Goal: Task Accomplishment & Management: Manage account settings

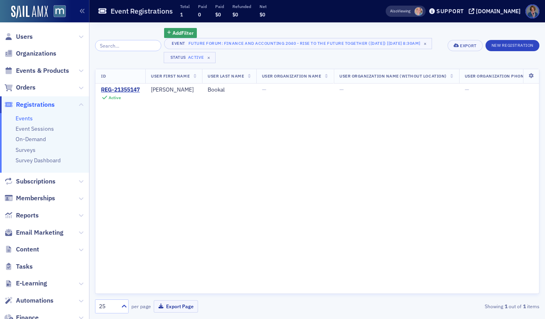
scroll to position [95, 0]
click at [21, 38] on span "Users" at bounding box center [24, 36] width 17 height 9
click at [22, 37] on span "Users" at bounding box center [24, 36] width 17 height 9
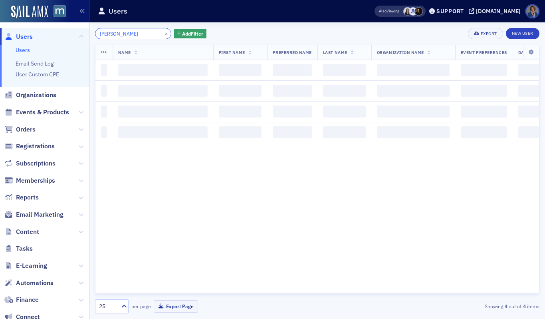
type input "Shawna Morrow"
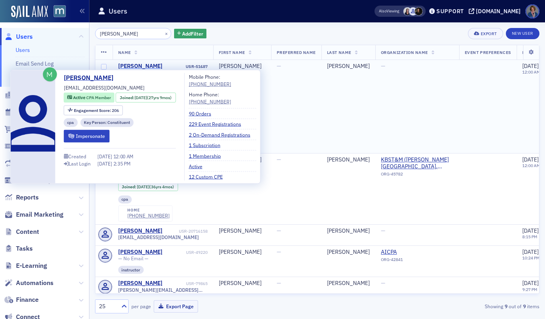
click at [146, 69] on div "Shawna Morrow" at bounding box center [140, 66] width 44 height 7
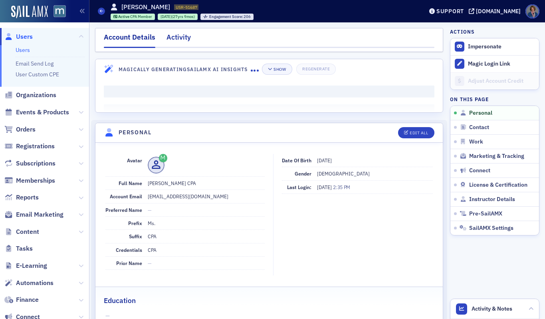
click at [181, 38] on div "Activity" at bounding box center [179, 39] width 24 height 15
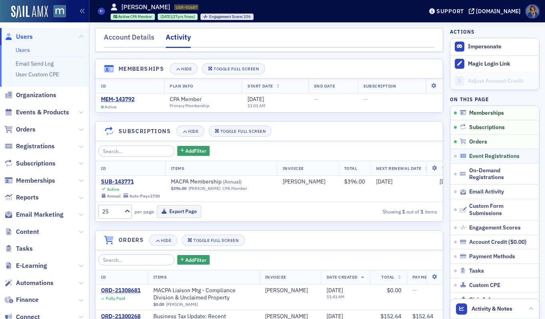
click at [485, 159] on span "Event Registrations" at bounding box center [495, 156] width 50 height 7
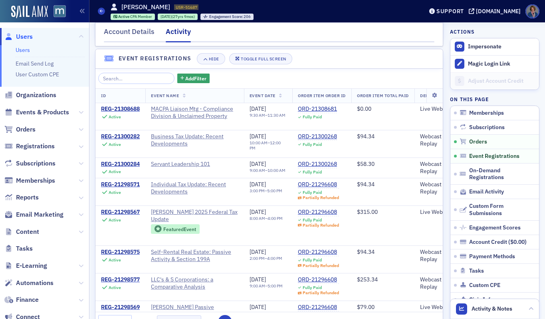
scroll to position [481, 0]
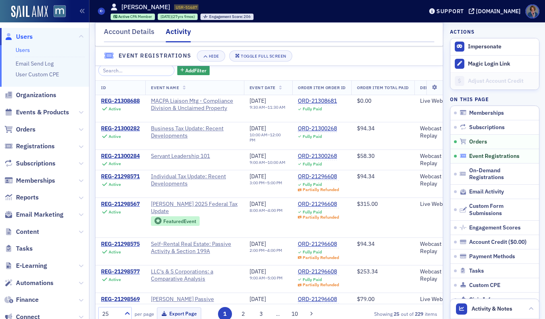
click at [470, 156] on span "Event Registrations" at bounding box center [495, 156] width 50 height 7
click at [487, 155] on span "Event Registrations" at bounding box center [495, 156] width 50 height 7
click at [493, 158] on span "Event Registrations" at bounding box center [495, 156] width 50 height 7
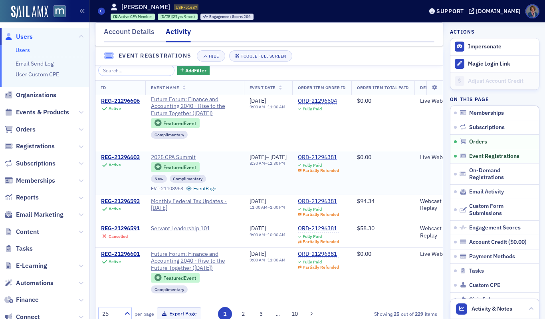
scroll to position [270, 0]
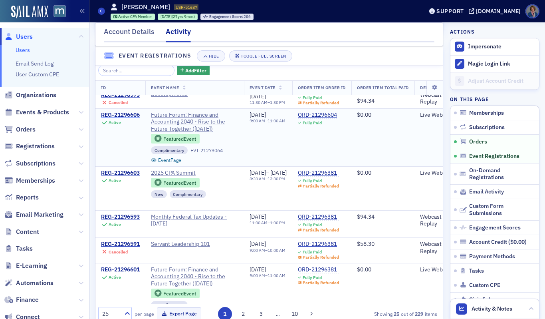
click at [125, 119] on div "REG-21296606" at bounding box center [120, 114] width 39 height 7
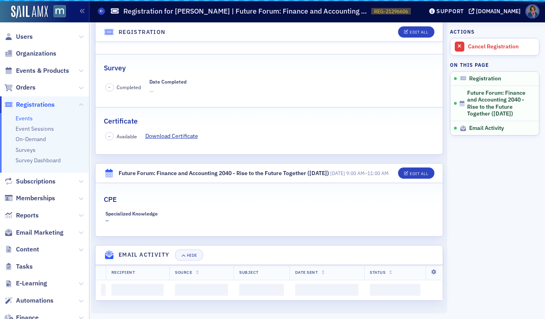
scroll to position [174, 0]
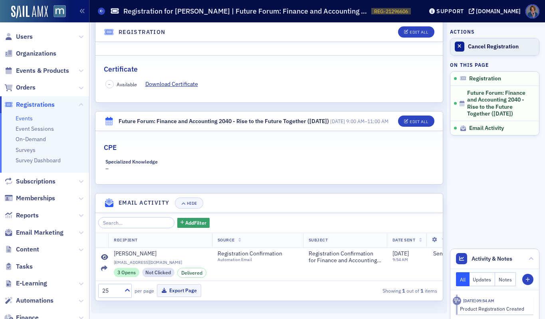
click at [477, 48] on div "Cancel Registration" at bounding box center [501, 46] width 67 height 7
click at [23, 38] on span "Users" at bounding box center [24, 36] width 17 height 9
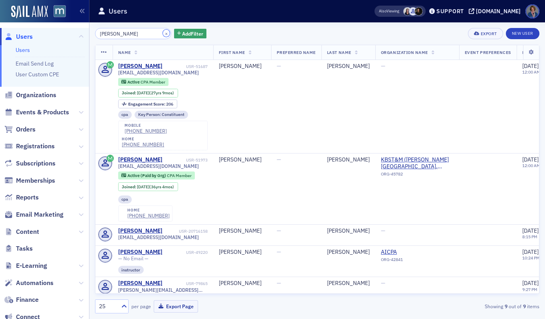
click at [163, 32] on button "×" at bounding box center [166, 33] width 7 height 7
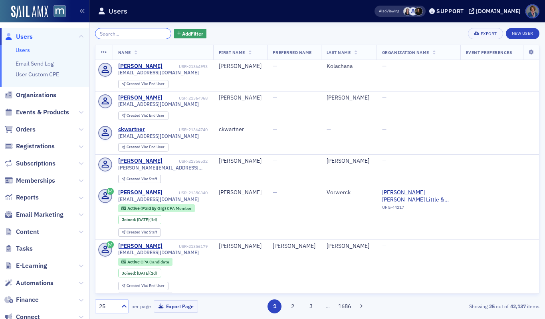
click at [149, 34] on input "search" at bounding box center [133, 33] width 76 height 11
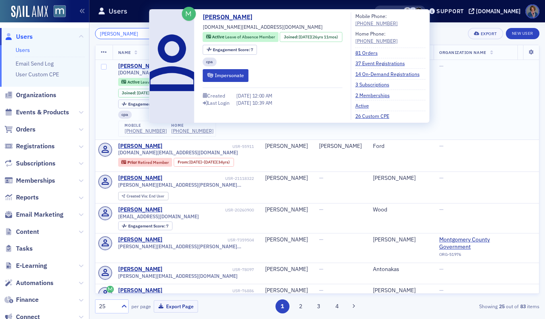
type input "Natalie Feld"
click at [137, 66] on div "Natalie Feld" at bounding box center [140, 66] width 44 height 7
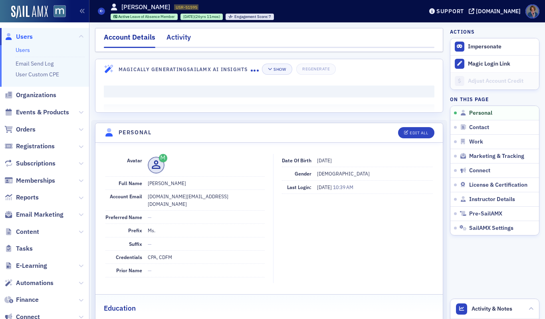
click at [180, 40] on div "Activity" at bounding box center [179, 39] width 24 height 15
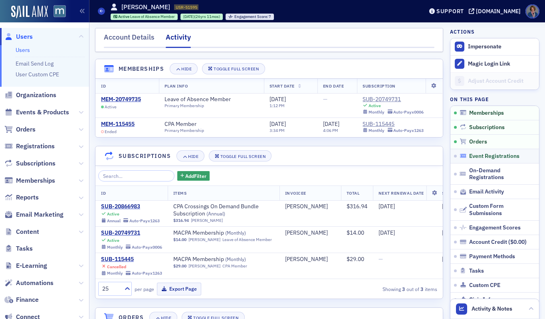
click at [481, 156] on span "Event Registrations" at bounding box center [495, 156] width 50 height 7
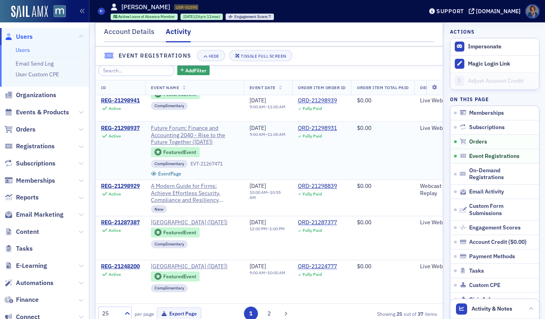
scroll to position [94, 0]
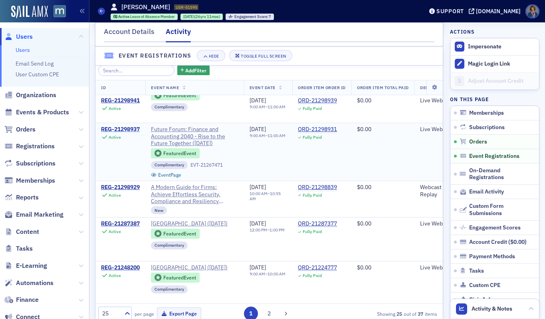
click at [122, 133] on div "REG-21298937" at bounding box center [120, 129] width 39 height 7
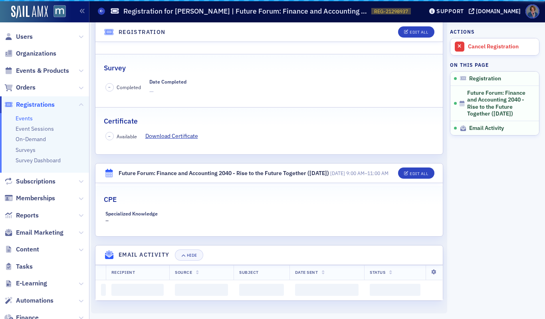
scroll to position [174, 0]
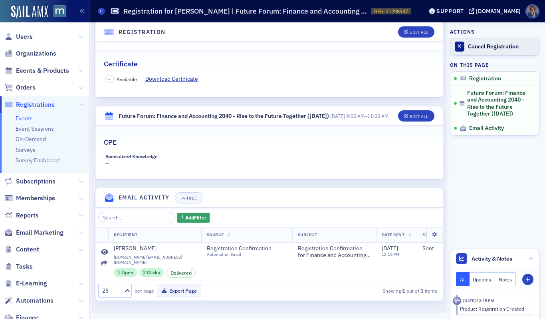
click at [475, 44] on div "Cancel Registration" at bounding box center [501, 46] width 67 height 7
click at [26, 38] on span "Users" at bounding box center [24, 36] width 17 height 9
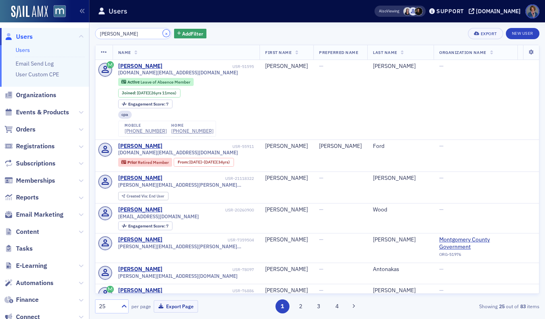
click at [163, 33] on button "×" at bounding box center [166, 33] width 7 height 7
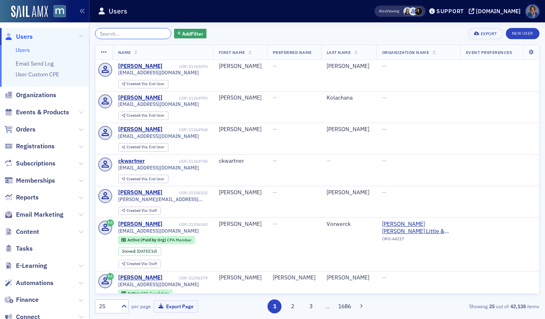
drag, startPoint x: 105, startPoint y: 36, endPoint x: 108, endPoint y: 29, distance: 8.2
click at [105, 36] on input "search" at bounding box center [133, 33] width 76 height 11
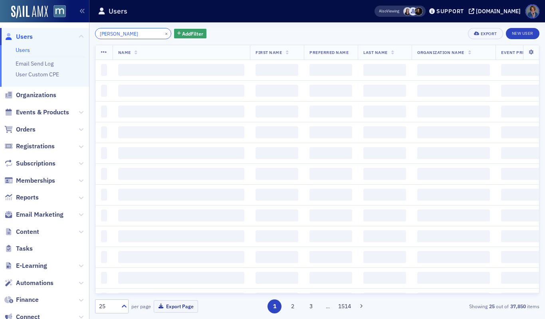
type input "Mary Coughlin"
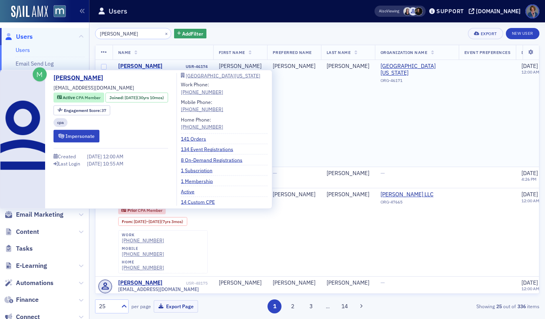
click at [140, 66] on div "Mary Coughlin" at bounding box center [140, 66] width 44 height 7
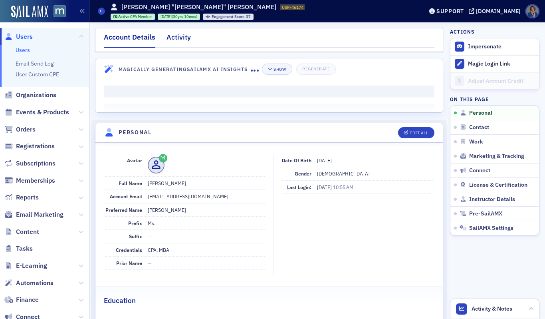
click at [185, 42] on div "Activity" at bounding box center [179, 39] width 24 height 15
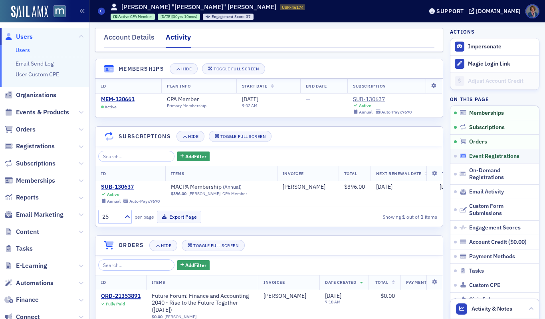
click at [501, 155] on span "Event Registrations" at bounding box center [495, 156] width 50 height 7
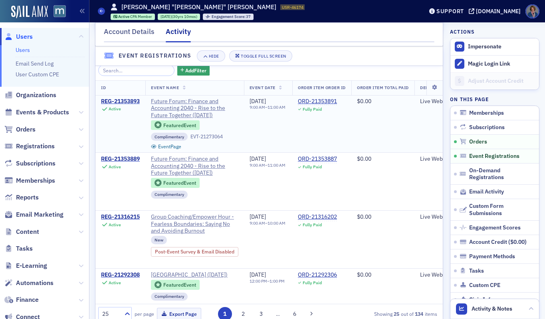
scroll to position [487, 0]
click at [129, 162] on div "REG-21353889" at bounding box center [120, 158] width 39 height 7
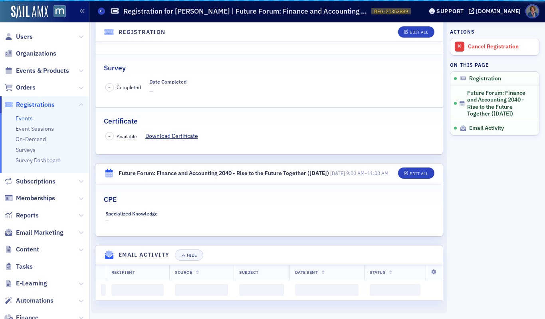
scroll to position [174, 0]
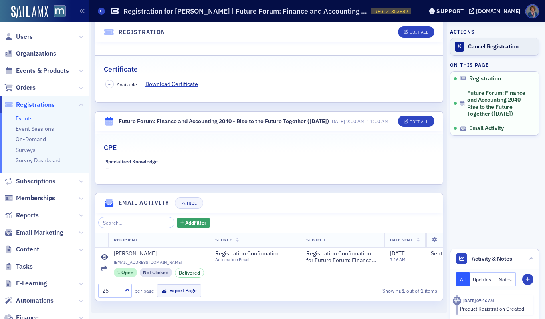
click at [476, 48] on div "Cancel Registration" at bounding box center [501, 46] width 67 height 7
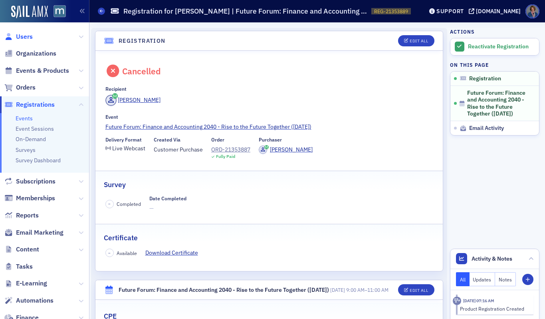
click at [24, 37] on span "Users" at bounding box center [24, 36] width 17 height 9
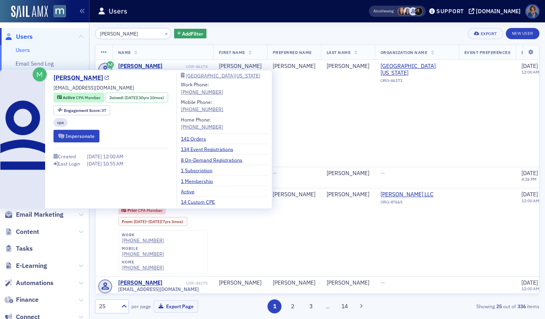
click at [84, 78] on link "Mary Coughlin" at bounding box center [82, 78] width 56 height 10
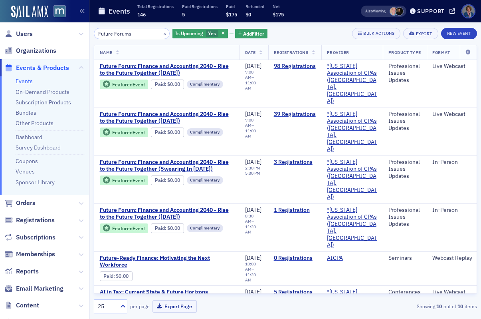
click at [21, 82] on link "Events" at bounding box center [24, 81] width 17 height 7
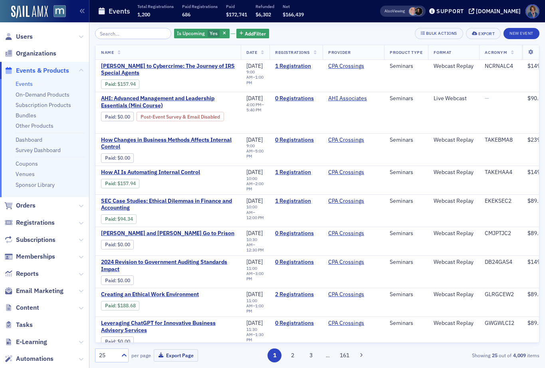
click at [129, 32] on input "search" at bounding box center [133, 33] width 76 height 11
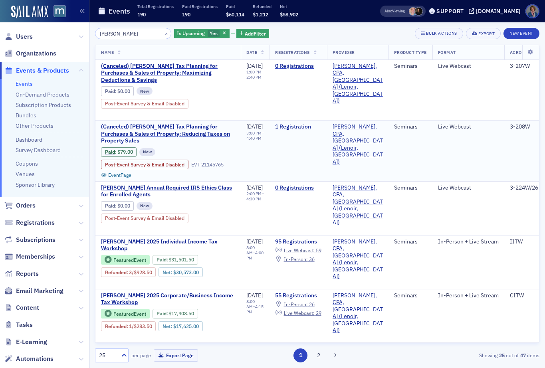
type input "Don Farmer"
click at [300, 128] on link "1 Registration" at bounding box center [298, 126] width 46 height 7
click at [195, 134] on span "(Canceled) Don Farmer’s Tax Planning for Purchases & Sales of Property: Reducin…" at bounding box center [168, 133] width 134 height 21
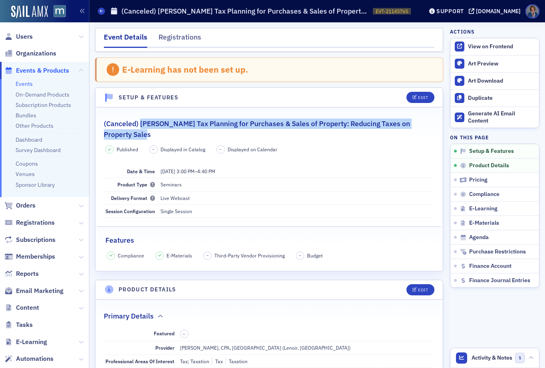
drag, startPoint x: 140, startPoint y: 124, endPoint x: 147, endPoint y: 131, distance: 9.9
click at [147, 131] on h2 "(Canceled) Don Farmer’s Tax Planning for Purchases & Sales of Property: Reducin…" at bounding box center [269, 129] width 331 height 21
copy h2 "Don Farmer’s Tax Planning for Purchases & Sales of Property: Reducing Taxes on …"
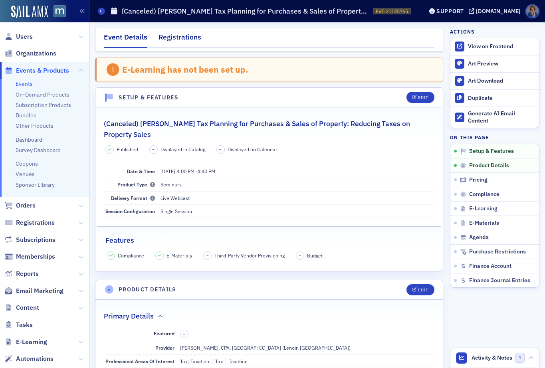
click at [185, 38] on div "Registrations" at bounding box center [180, 39] width 43 height 15
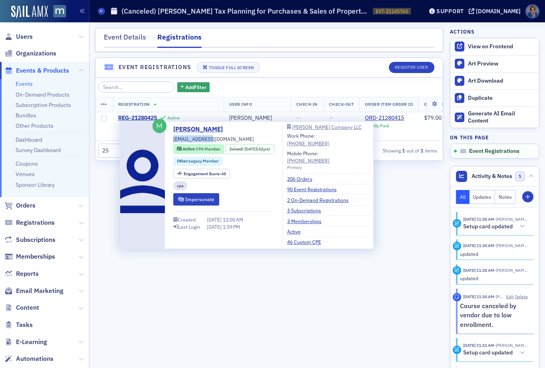
drag, startPoint x: 174, startPoint y: 139, endPoint x: 213, endPoint y: 138, distance: 38.8
click at [213, 138] on span "acdnet@msn.com" at bounding box center [213, 138] width 81 height 7
copy span "acdnet@msn.com"
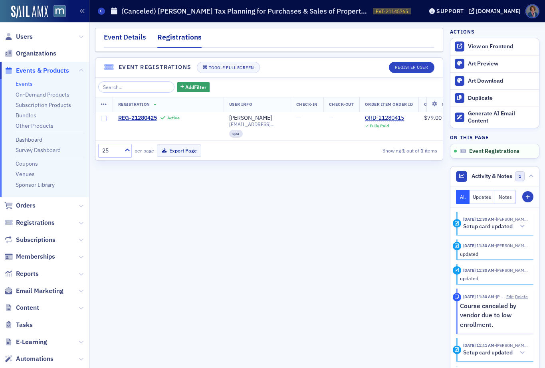
click at [117, 40] on div "Event Details" at bounding box center [125, 39] width 42 height 15
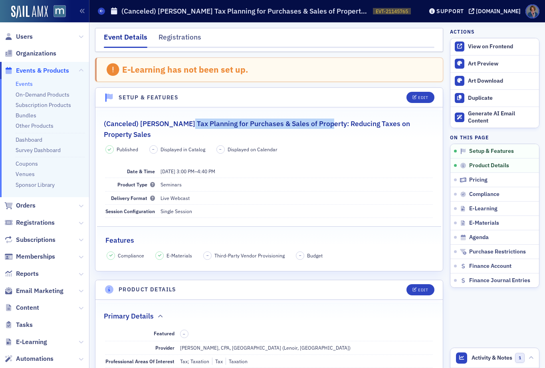
drag, startPoint x: 186, startPoint y: 124, endPoint x: 323, endPoint y: 121, distance: 137.5
click at [323, 121] on h2 "(Canceled) Don Farmer’s Tax Planning for Purchases & Sales of Property: Reducin…" at bounding box center [269, 129] width 331 height 21
drag, startPoint x: 336, startPoint y: 124, endPoint x: 366, endPoint y: 123, distance: 29.6
click at [392, 125] on h2 "(Canceled) Don Farmer’s Tax Planning for Purchases & Sales of Property: Reducin…" at bounding box center [269, 129] width 331 height 21
click at [342, 123] on h2 "(Canceled) Don Farmer’s Tax Planning for Purchases & Sales of Property: Reducin…" at bounding box center [269, 129] width 331 height 21
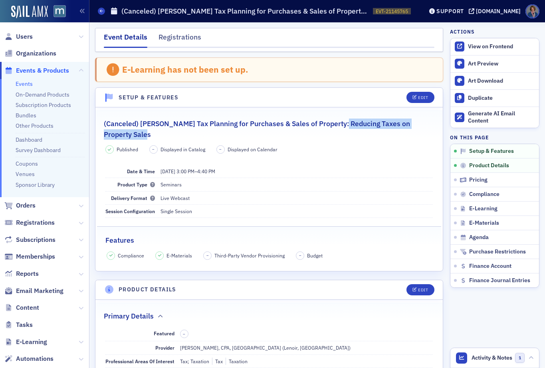
drag, startPoint x: 338, startPoint y: 121, endPoint x: 404, endPoint y: 130, distance: 67.0
click at [404, 130] on h2 "(Canceled) Don Farmer’s Tax Planning for Purchases & Sales of Property: Reducin…" at bounding box center [269, 129] width 331 height 21
copy h2 "Reducing Taxes on Property Sales"
click at [22, 85] on link "Events" at bounding box center [24, 83] width 17 height 7
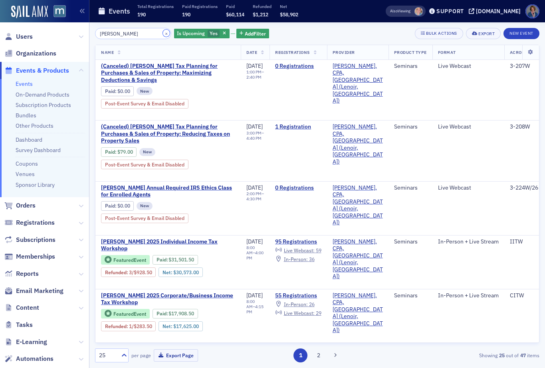
click at [163, 34] on button "×" at bounding box center [166, 33] width 7 height 7
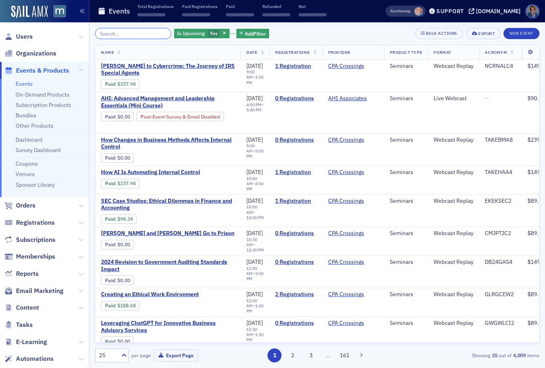
click at [133, 34] on input "search" at bounding box center [133, 33] width 76 height 11
click at [481, 13] on div "[DOMAIN_NAME]" at bounding box center [498, 11] width 45 height 7
click at [30, 87] on link "Events" at bounding box center [24, 83] width 17 height 7
click at [136, 29] on input "search" at bounding box center [133, 33] width 76 height 11
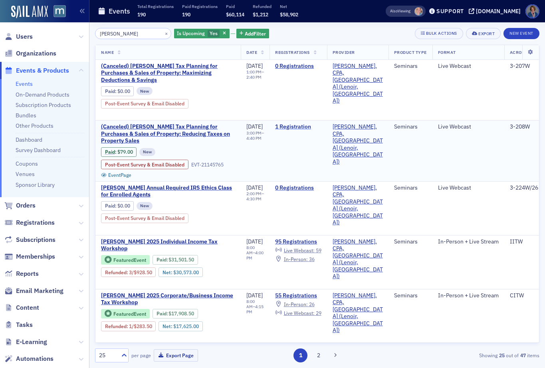
type input "Don Farmer"
click at [301, 128] on link "1 Registration" at bounding box center [298, 126] width 46 height 7
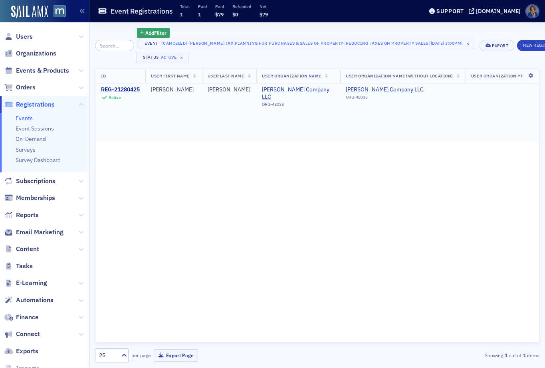
click at [136, 91] on div "REG-21280425" at bounding box center [120, 89] width 39 height 7
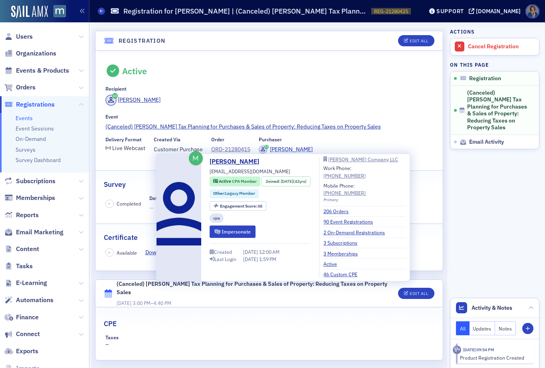
click at [283, 149] on div "Alexis Davis" at bounding box center [291, 149] width 43 height 8
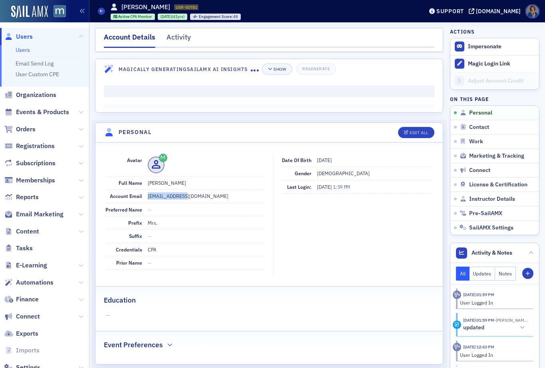
drag, startPoint x: 147, startPoint y: 197, endPoint x: 197, endPoint y: 196, distance: 49.2
click at [197, 196] on dd "acdnet@msn.com" at bounding box center [206, 196] width 117 height 13
copy dd "acdnet@msn.com"
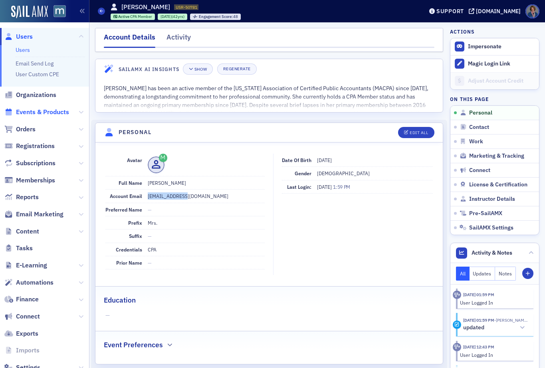
click at [30, 114] on span "Events & Products" at bounding box center [42, 112] width 53 height 9
click at [29, 113] on li "Events & Products" at bounding box center [44, 112] width 89 height 17
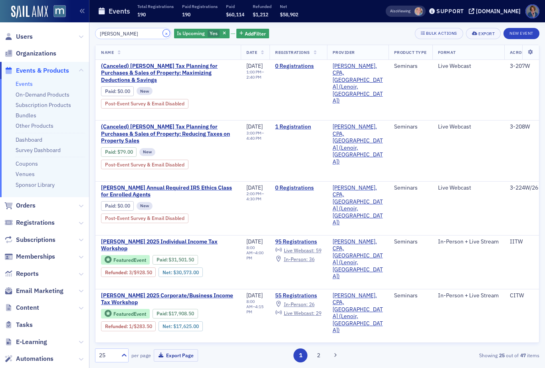
click at [163, 34] on button "×" at bounding box center [166, 33] width 7 height 7
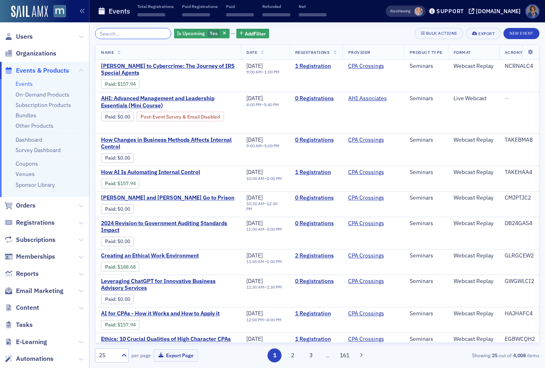
click at [144, 33] on input "search" at bounding box center [133, 33] width 76 height 11
click at [27, 39] on span "Users" at bounding box center [24, 36] width 17 height 9
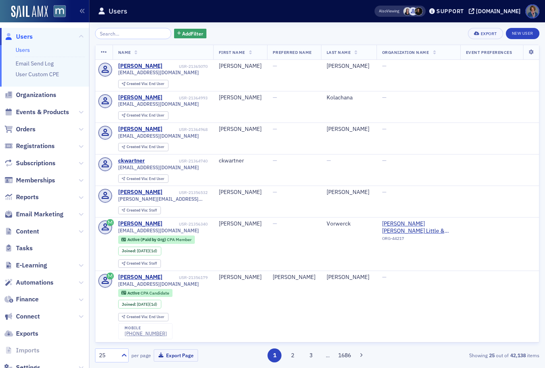
click at [133, 33] on input "search" at bounding box center [133, 33] width 76 height 11
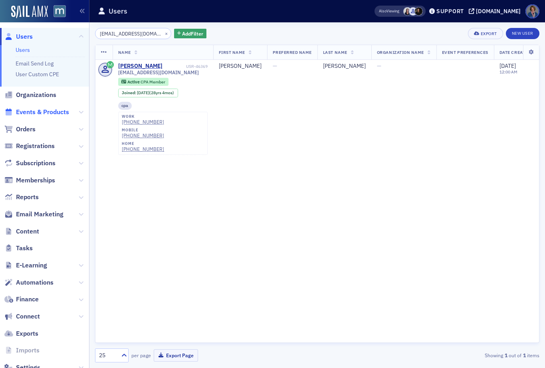
type input "[EMAIL_ADDRESS][DOMAIN_NAME]"
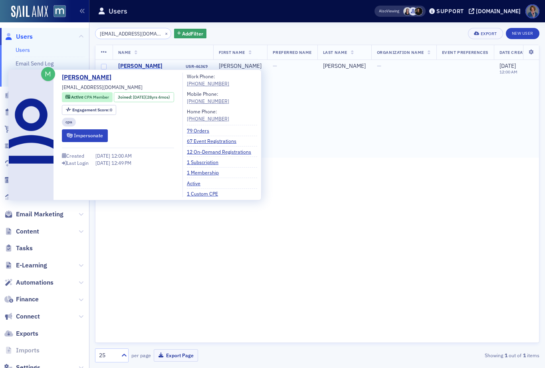
click at [131, 65] on div "[PERSON_NAME]" at bounding box center [140, 66] width 44 height 7
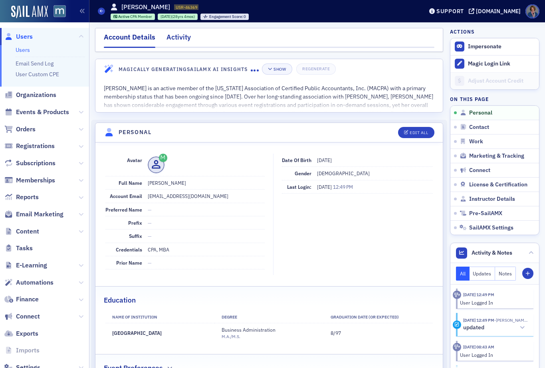
click at [179, 40] on div "Activity" at bounding box center [179, 39] width 24 height 15
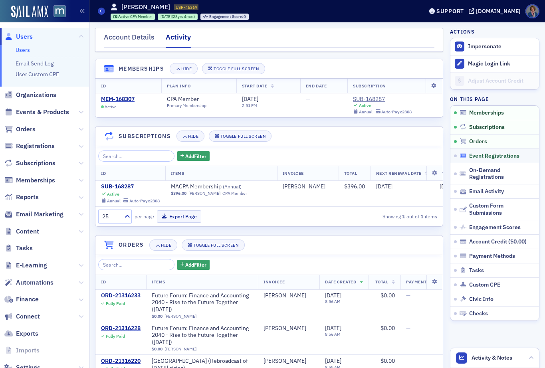
click at [481, 157] on span "Event Registrations" at bounding box center [495, 156] width 50 height 7
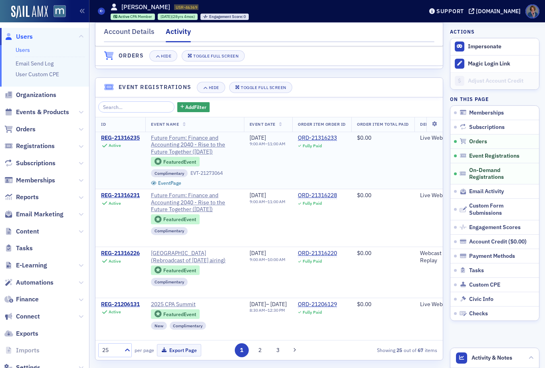
scroll to position [487, 0]
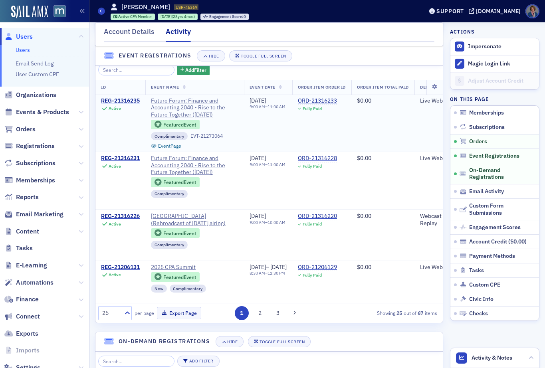
click at [132, 105] on div "REG-21316235" at bounding box center [120, 100] width 39 height 7
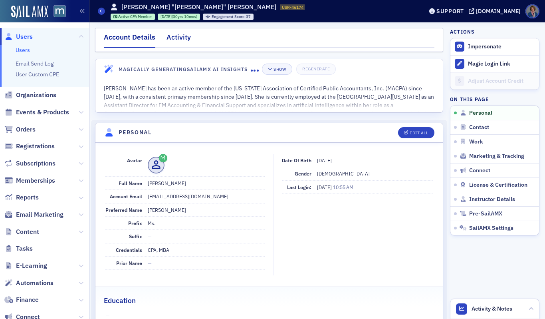
click at [174, 38] on div "Activity" at bounding box center [179, 39] width 24 height 15
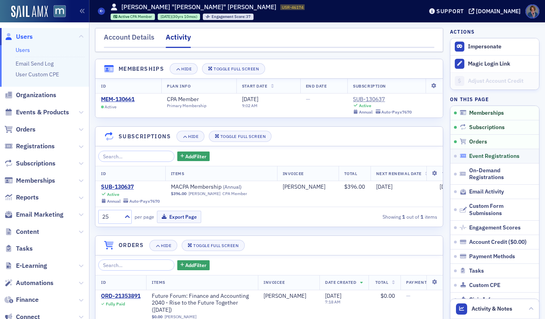
click at [483, 156] on span "Event Registrations" at bounding box center [495, 156] width 50 height 7
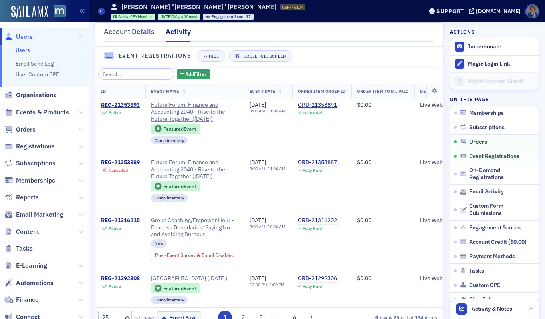
scroll to position [487, 0]
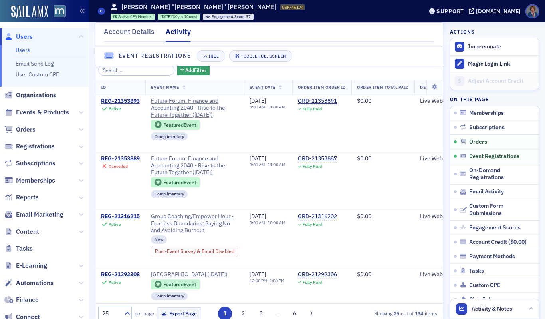
click at [24, 50] on link "Users" at bounding box center [23, 49] width 14 height 7
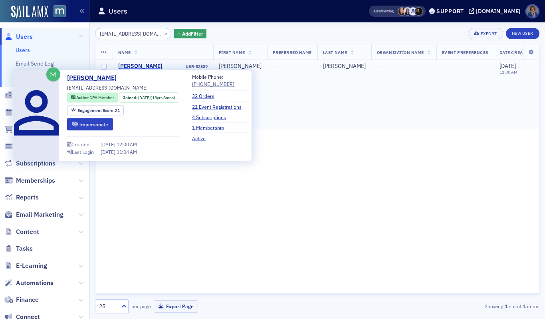
type input "spp114@verizon.net"
click at [141, 67] on div "Scott Patterson" at bounding box center [140, 66] width 44 height 7
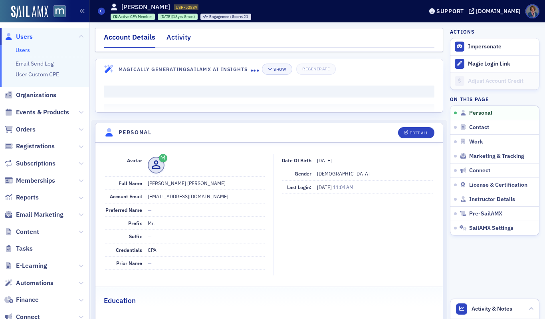
click at [177, 41] on div "Activity" at bounding box center [179, 39] width 24 height 15
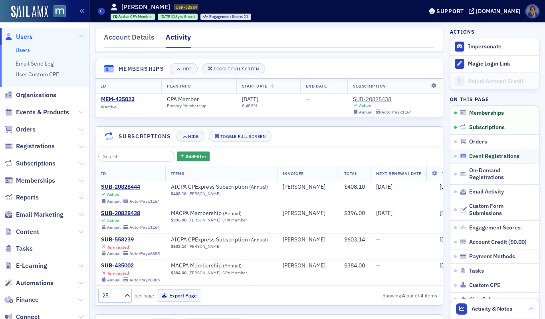
click at [474, 157] on span "Event Registrations" at bounding box center [495, 156] width 50 height 7
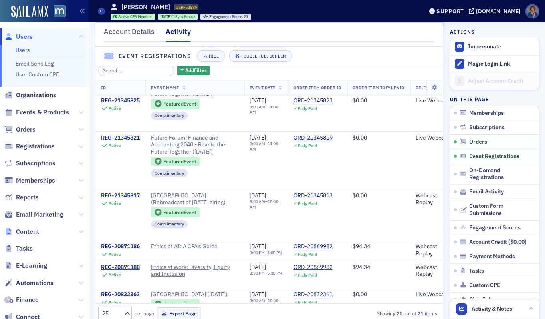
scroll to position [366, 0]
click at [126, 104] on div "REG-21345825" at bounding box center [120, 100] width 39 height 7
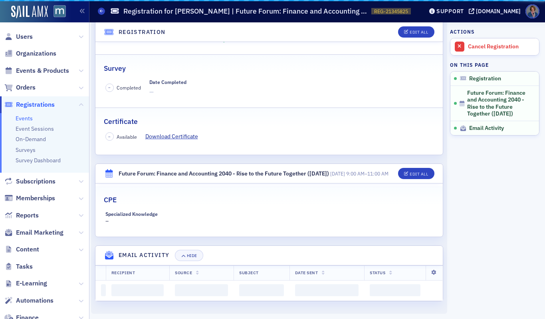
scroll to position [174, 0]
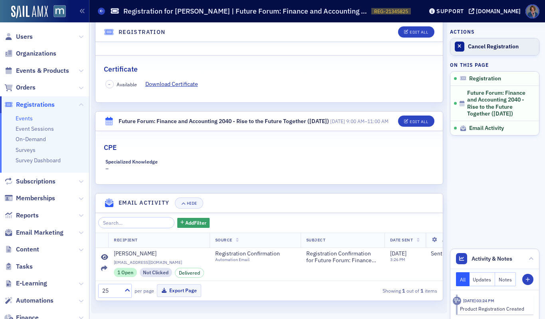
click at [481, 50] on div "Cancel Registration" at bounding box center [501, 46] width 67 height 7
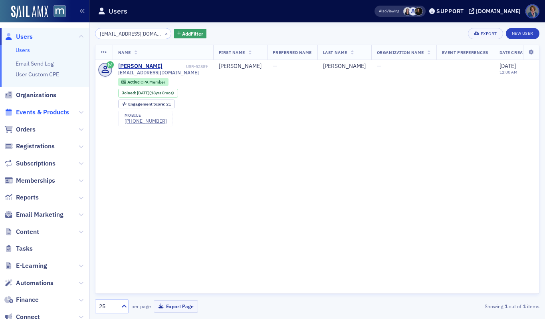
click at [32, 111] on span "Events & Products" at bounding box center [42, 112] width 53 height 9
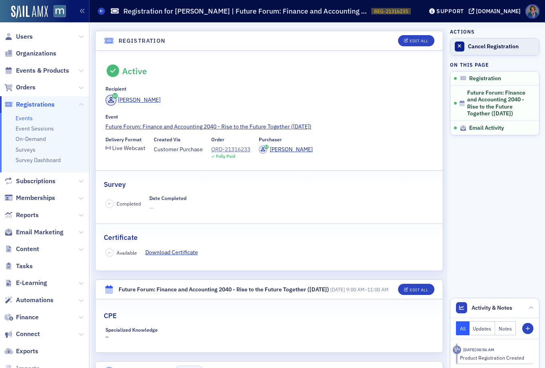
click at [487, 50] on link "Cancel Registration" at bounding box center [495, 46] width 89 height 17
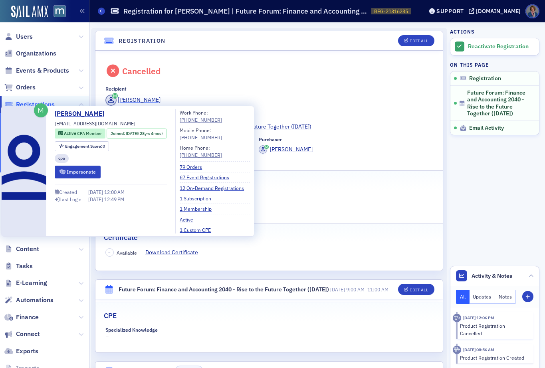
click at [143, 100] on div "[PERSON_NAME]" at bounding box center [139, 100] width 43 height 8
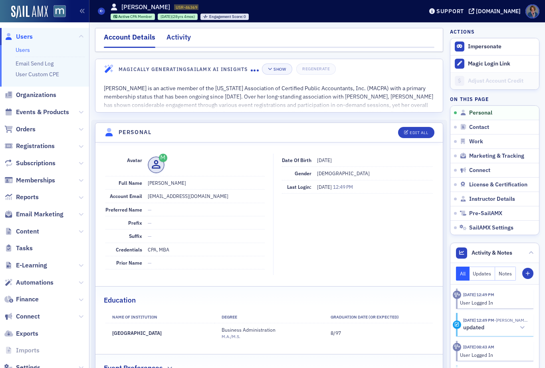
click at [177, 38] on div "Activity" at bounding box center [179, 39] width 24 height 15
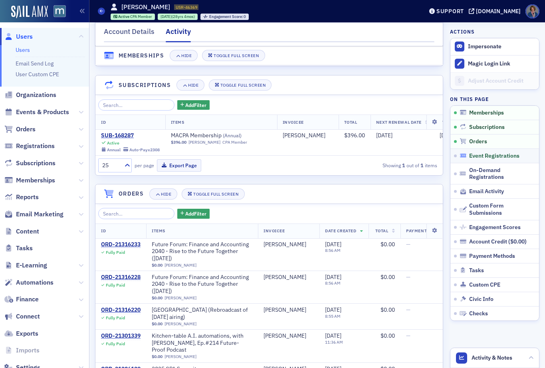
click at [472, 156] on span "Event Registrations" at bounding box center [495, 156] width 50 height 7
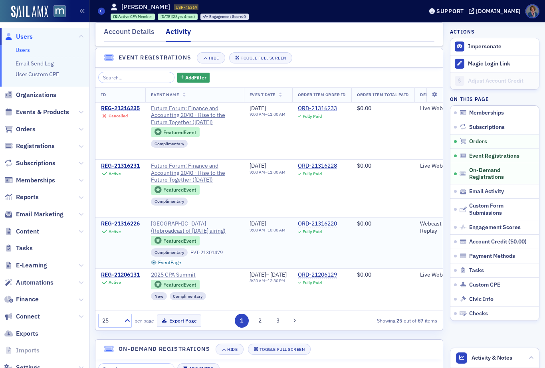
scroll to position [487, 0]
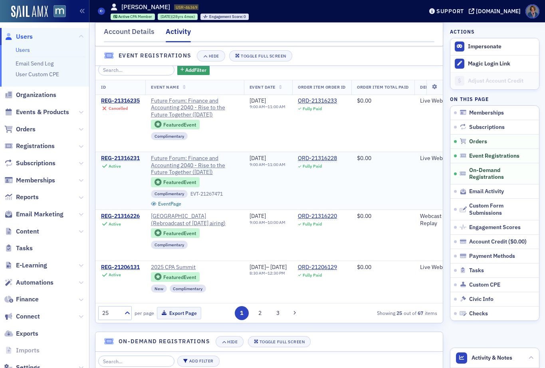
click at [122, 162] on div "REG-21316231" at bounding box center [120, 158] width 39 height 7
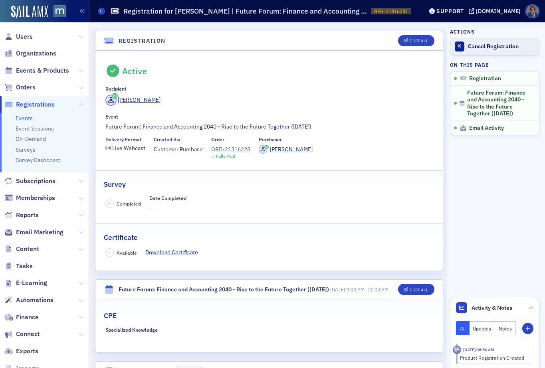
click at [493, 45] on div "Cancel Registration" at bounding box center [501, 46] width 67 height 7
click at [28, 70] on span "Events & Products" at bounding box center [42, 70] width 53 height 9
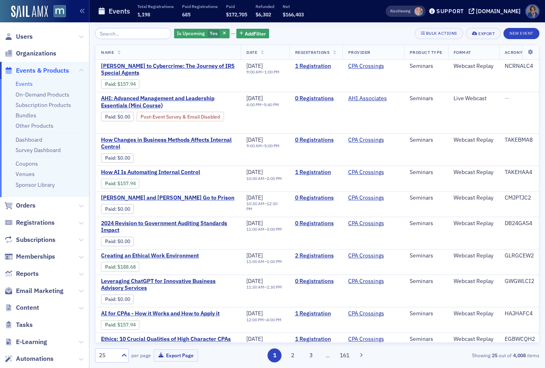
click at [23, 86] on link "Events" at bounding box center [24, 83] width 17 height 7
click at [21, 38] on span "Users" at bounding box center [24, 36] width 17 height 9
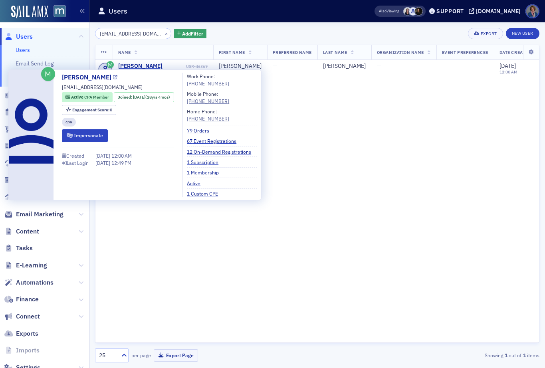
click at [89, 78] on link "[PERSON_NAME]" at bounding box center [90, 78] width 56 height 10
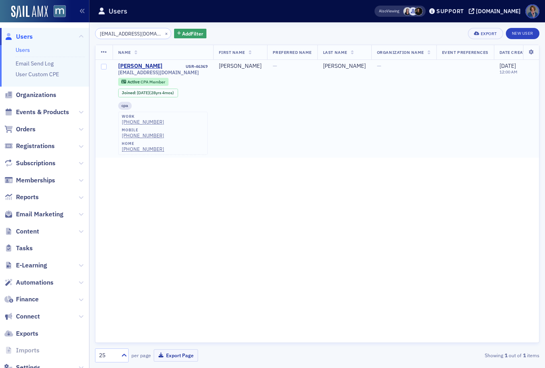
click at [372, 115] on td "—" at bounding box center [404, 109] width 65 height 98
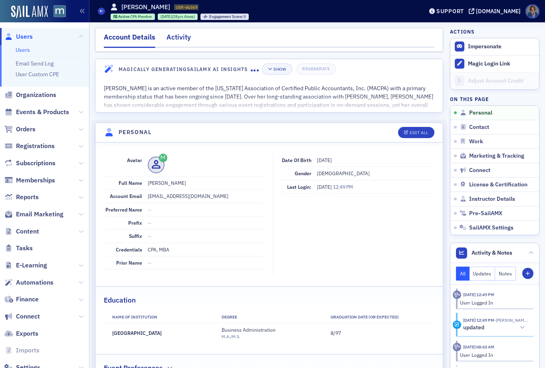
click at [180, 40] on div "Activity" at bounding box center [179, 39] width 24 height 15
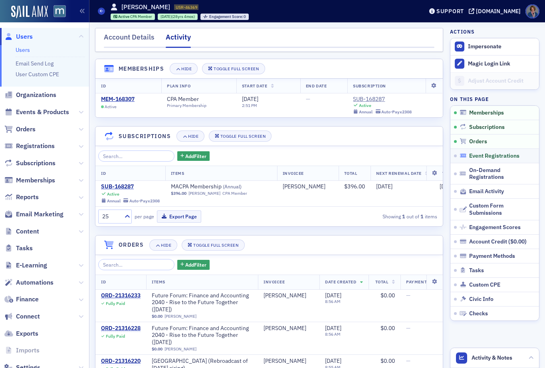
click at [474, 158] on span "Event Registrations" at bounding box center [495, 156] width 50 height 7
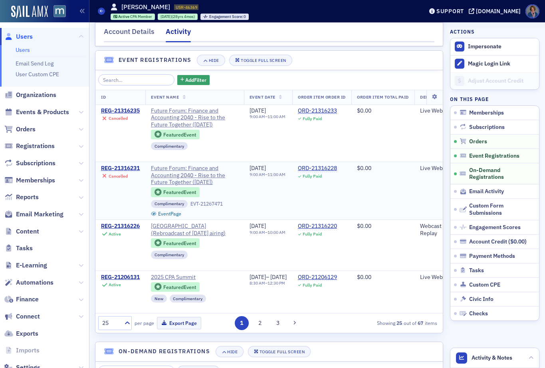
scroll to position [487, 0]
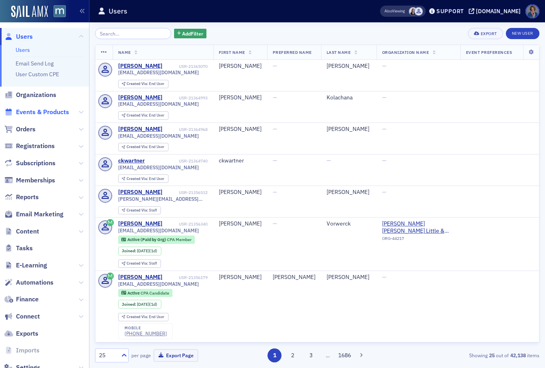
click at [30, 113] on span "Events & Products" at bounding box center [42, 112] width 53 height 9
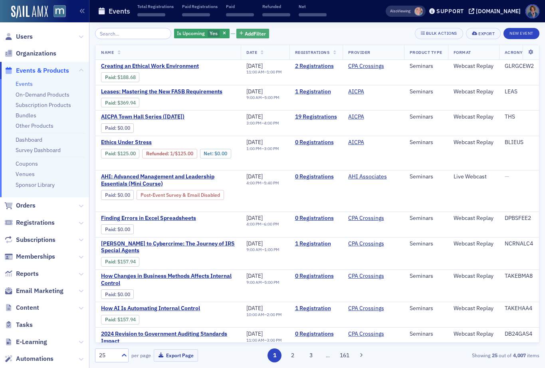
click at [251, 33] on span "Add Filter" at bounding box center [255, 33] width 21 height 7
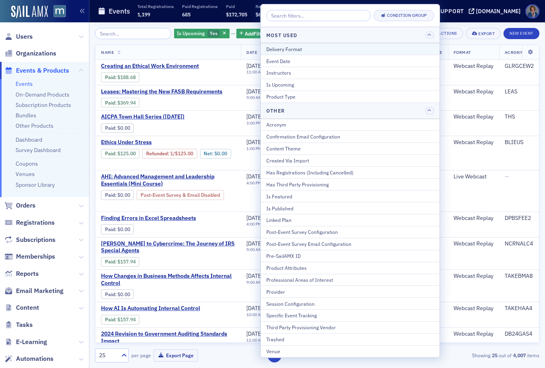
click at [304, 50] on div "Delivery Format" at bounding box center [351, 49] width 168 height 7
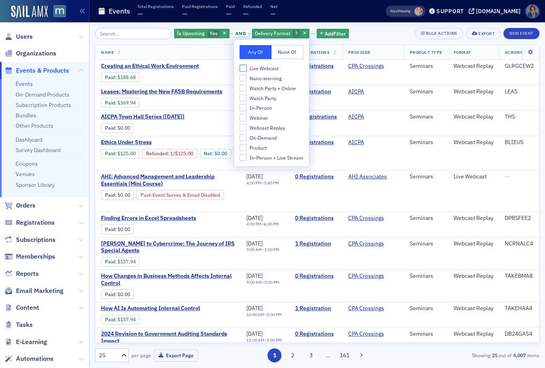
click at [243, 68] on input "Live Webcast" at bounding box center [243, 68] width 7 height 7
checkbox input "true"
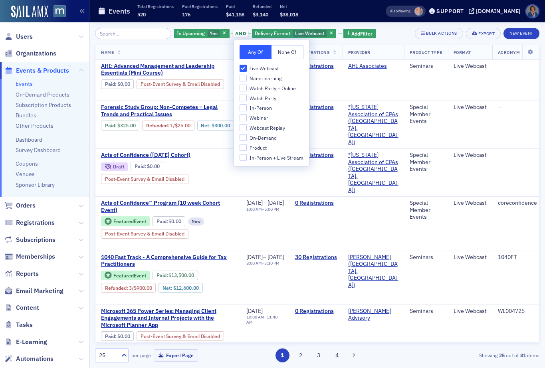
click at [404, 34] on div "Is Upcoming Yes and Delivery Format Live Webcast Add Filter Bulk Actions Export…" at bounding box center [317, 33] width 445 height 11
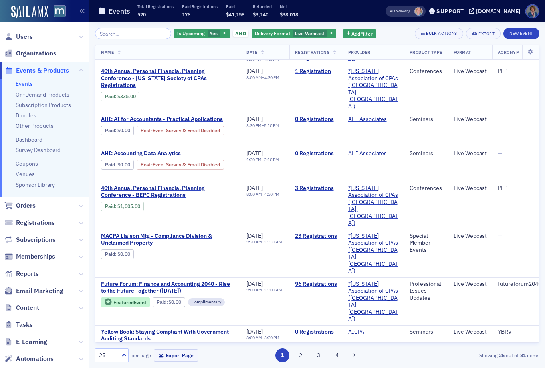
scroll to position [832, 0]
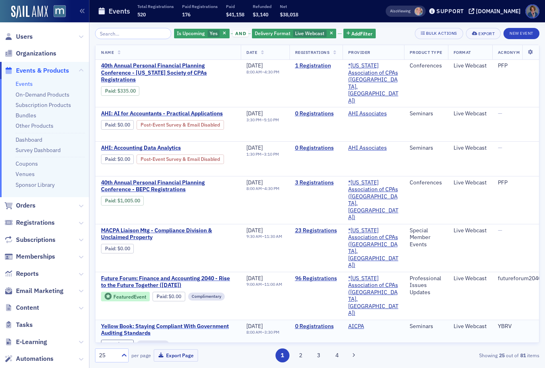
click at [180, 323] on span "Yellow Book: Staying Compliant With Government Auditing Standards" at bounding box center [168, 330] width 134 height 14
